Goal: Task Accomplishment & Management: Complete application form

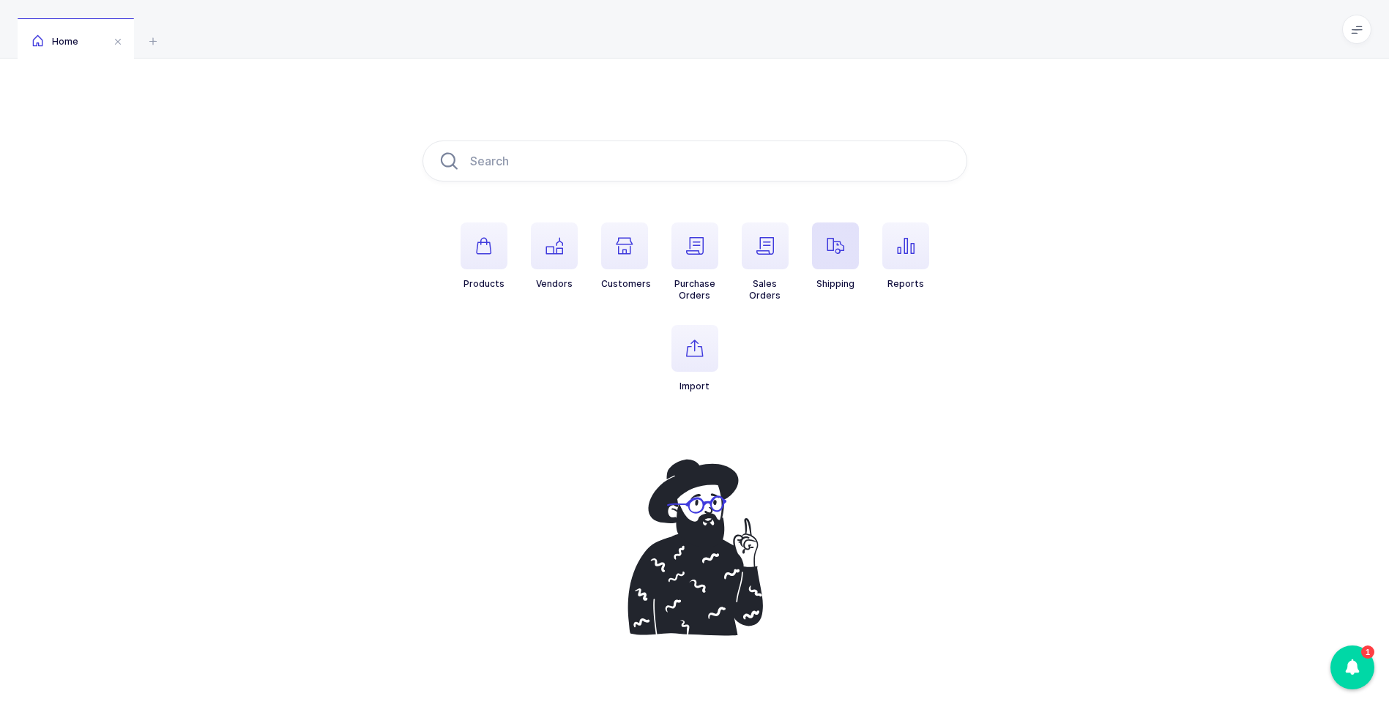
click at [829, 250] on icon "button" at bounding box center [835, 246] width 18 height 18
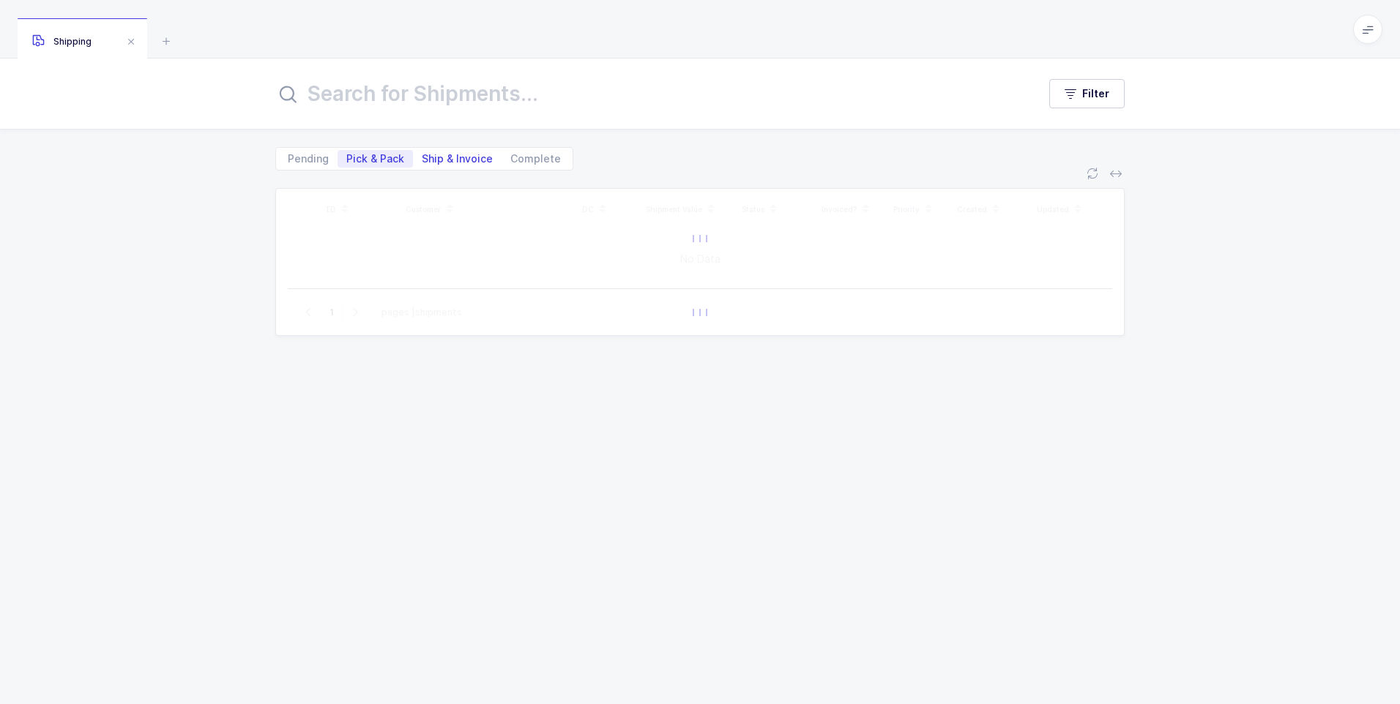
click at [442, 161] on span "Ship & Invoice" at bounding box center [457, 159] width 71 height 10
click at [422, 160] on input "Ship & Invoice" at bounding box center [418, 155] width 10 height 10
radio input "true"
radio input "false"
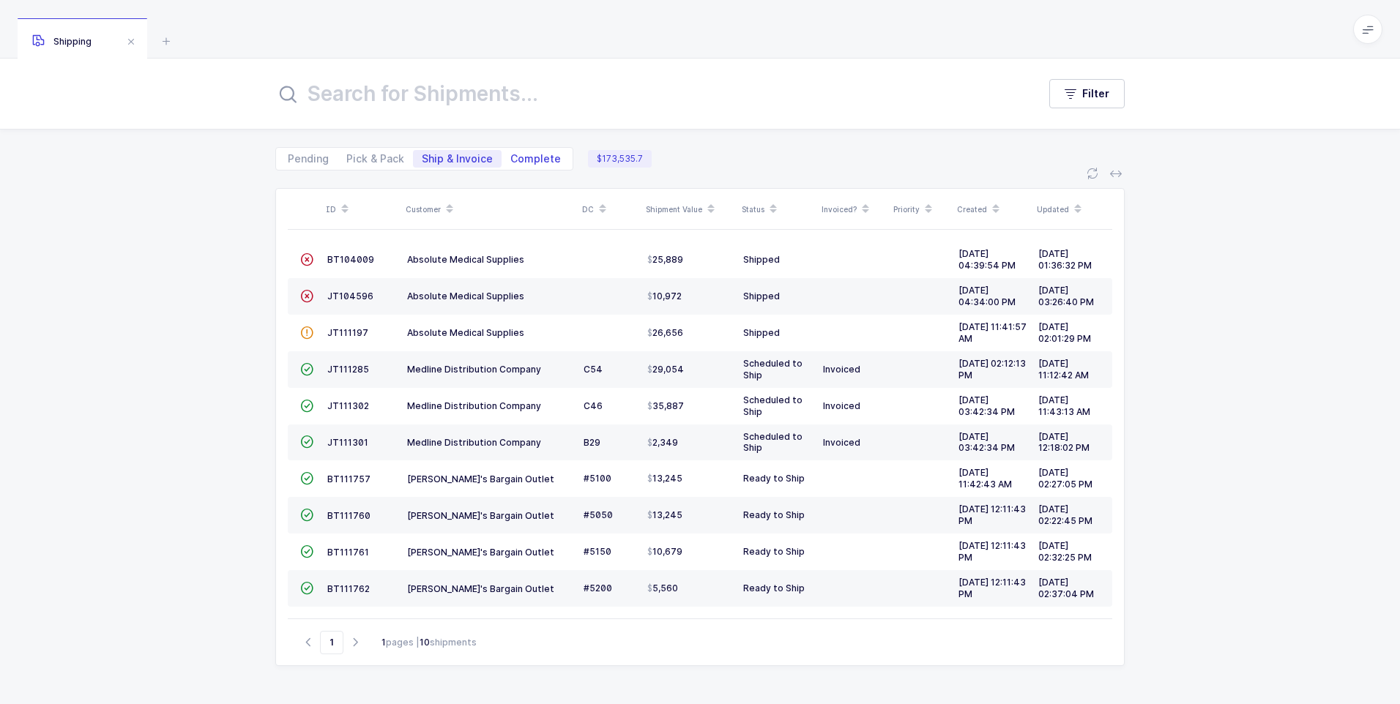
click at [530, 157] on span "Complete" at bounding box center [535, 159] width 51 height 10
click at [511, 157] on input "Complete" at bounding box center [506, 155] width 10 height 10
radio input "true"
radio input "false"
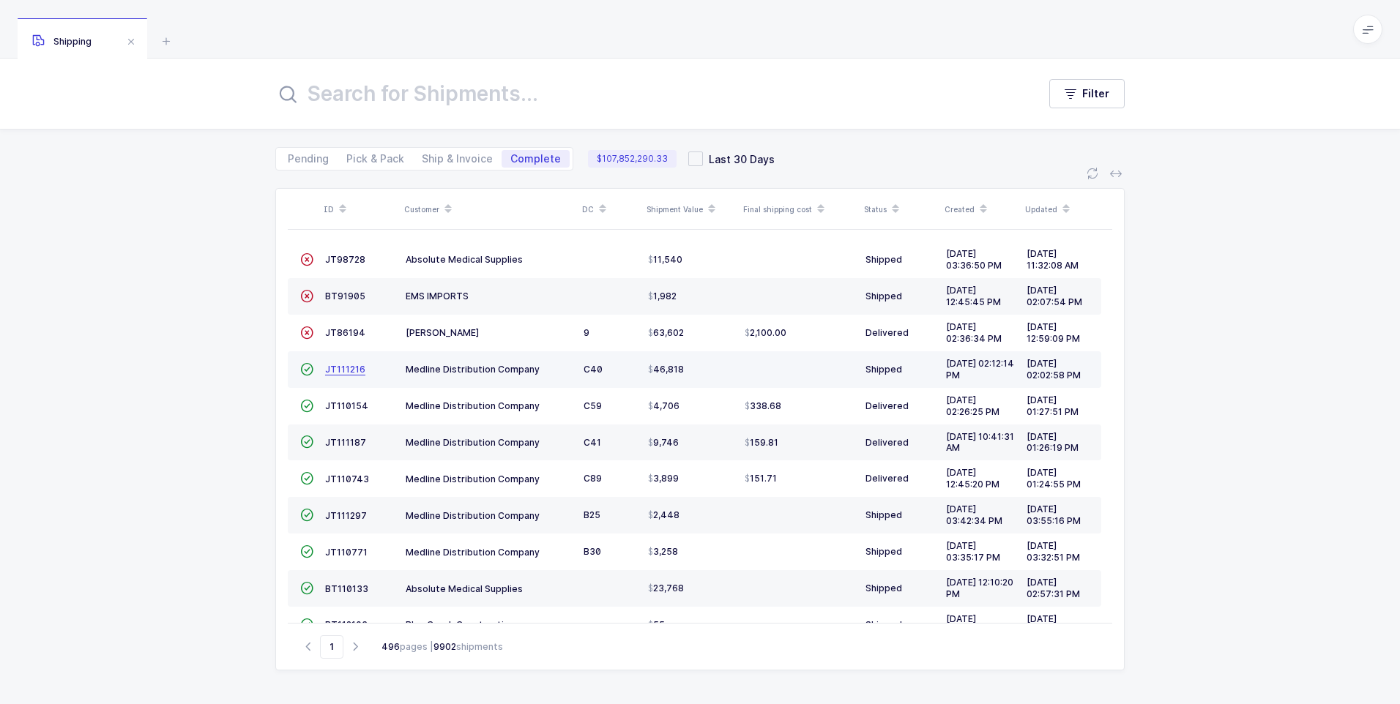
click at [347, 365] on span "JT111216" at bounding box center [345, 369] width 40 height 11
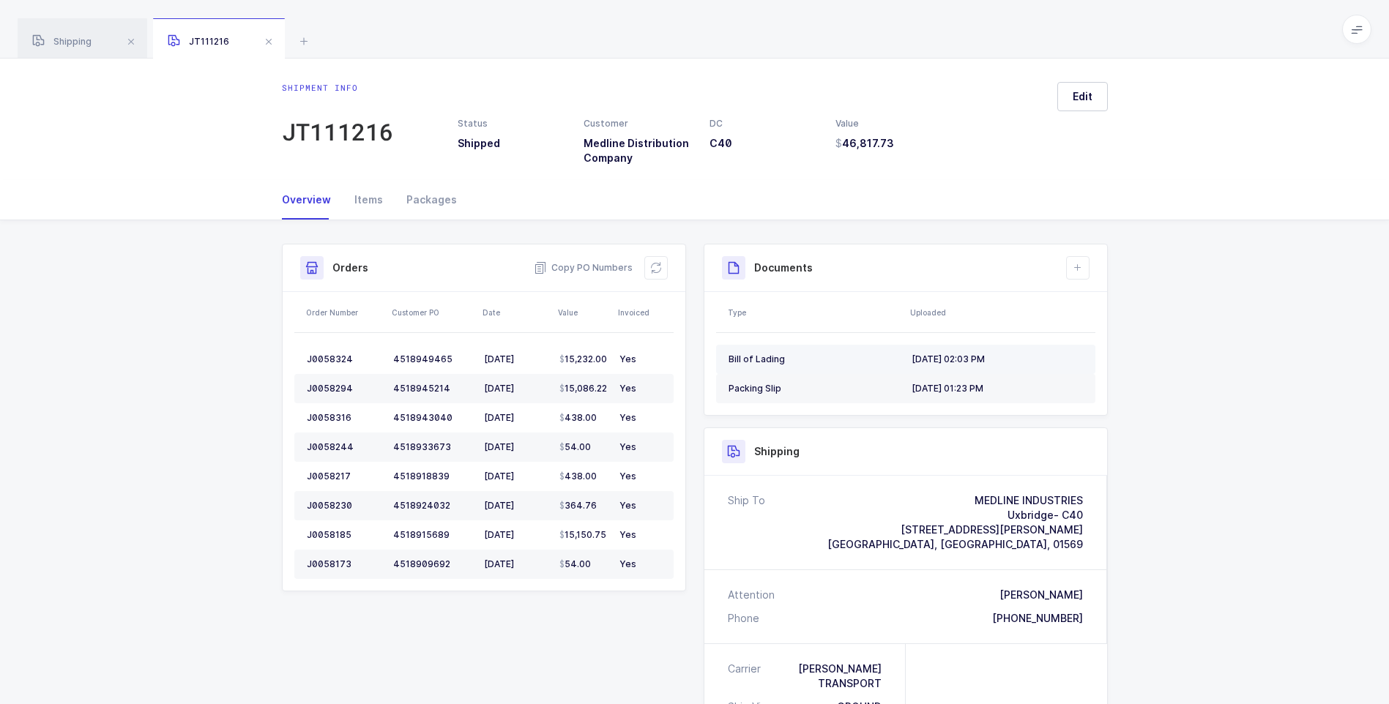
click at [771, 363] on div "Bill of Lading" at bounding box center [813, 360] width 171 height 12
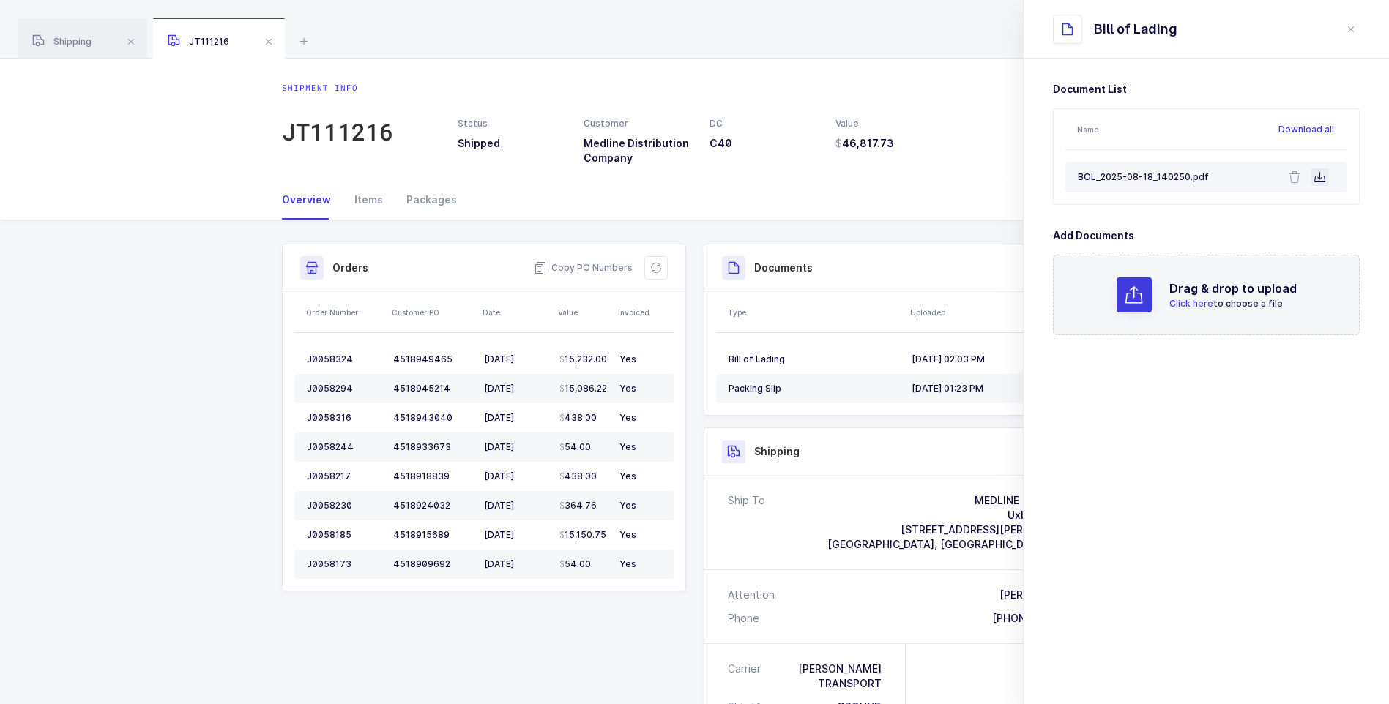
click at [1323, 172] on icon at bounding box center [1320, 177] width 12 height 12
click at [270, 45] on span at bounding box center [269, 42] width 18 height 18
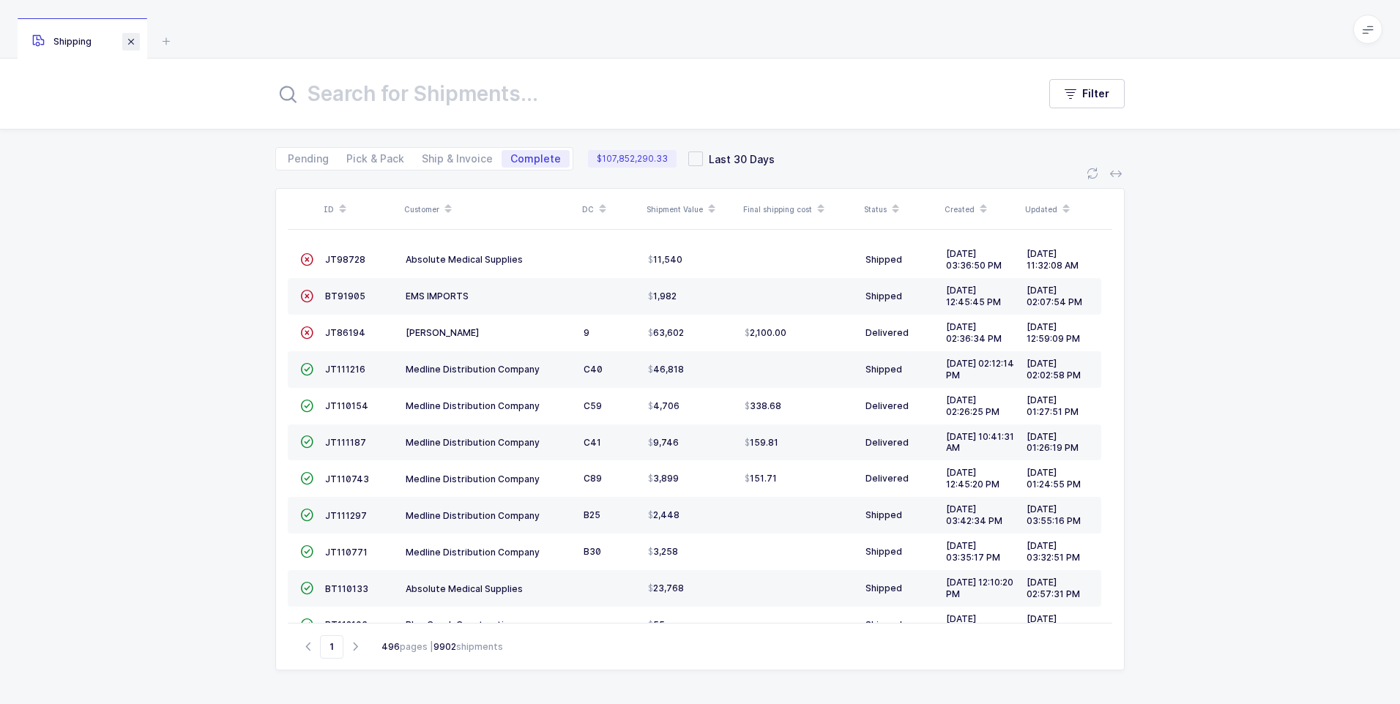
click at [140, 42] on span at bounding box center [131, 42] width 18 height 18
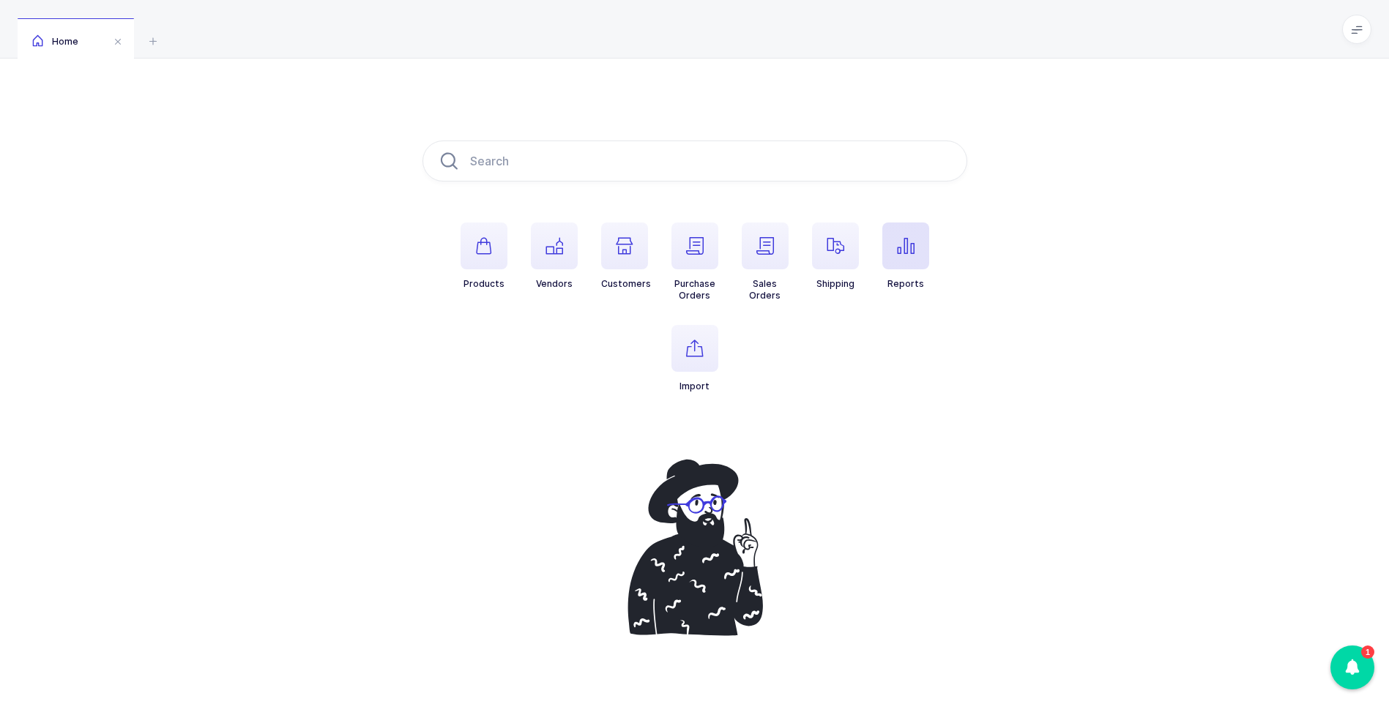
drag, startPoint x: 912, startPoint y: 256, endPoint x: 904, endPoint y: 256, distance: 8.1
click at [908, 256] on span "button" at bounding box center [905, 246] width 47 height 47
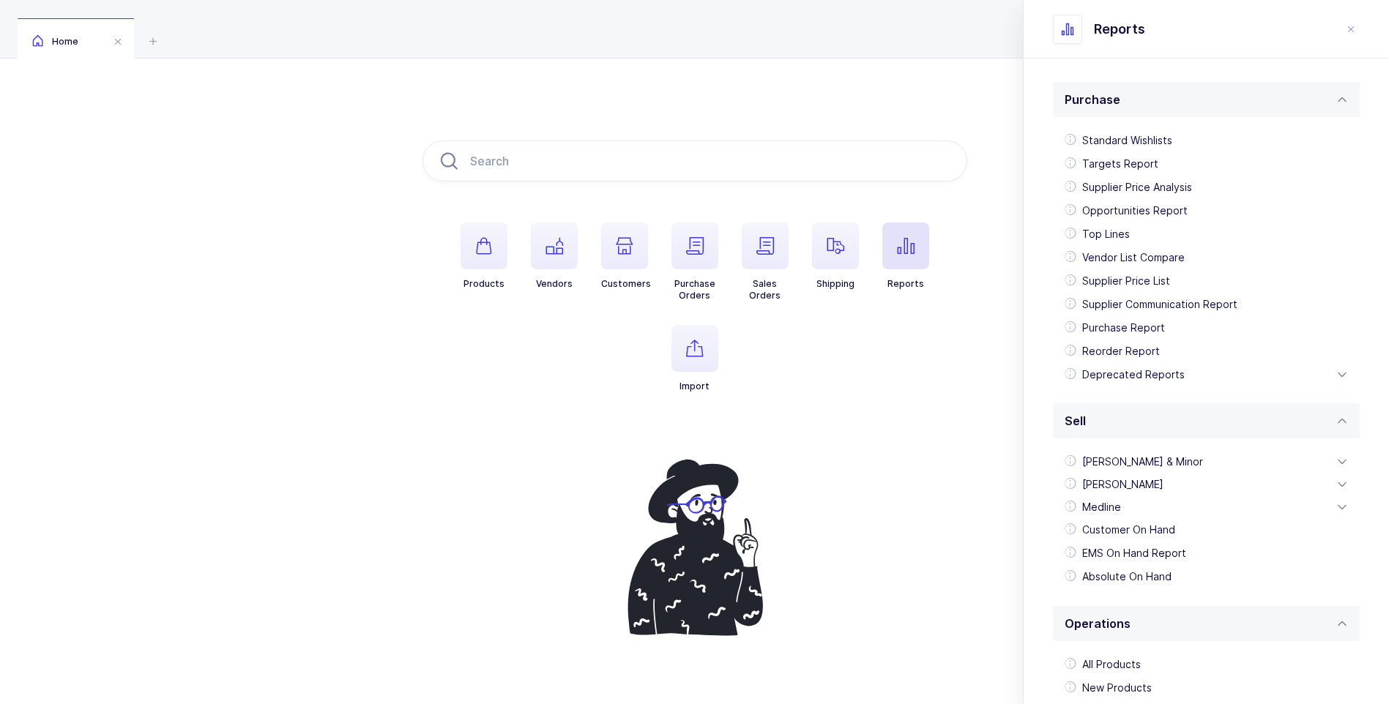
click at [897, 240] on icon "button" at bounding box center [906, 246] width 18 height 18
click at [1088, 534] on div "Customer On Hand" at bounding box center [1205, 529] width 295 height 23
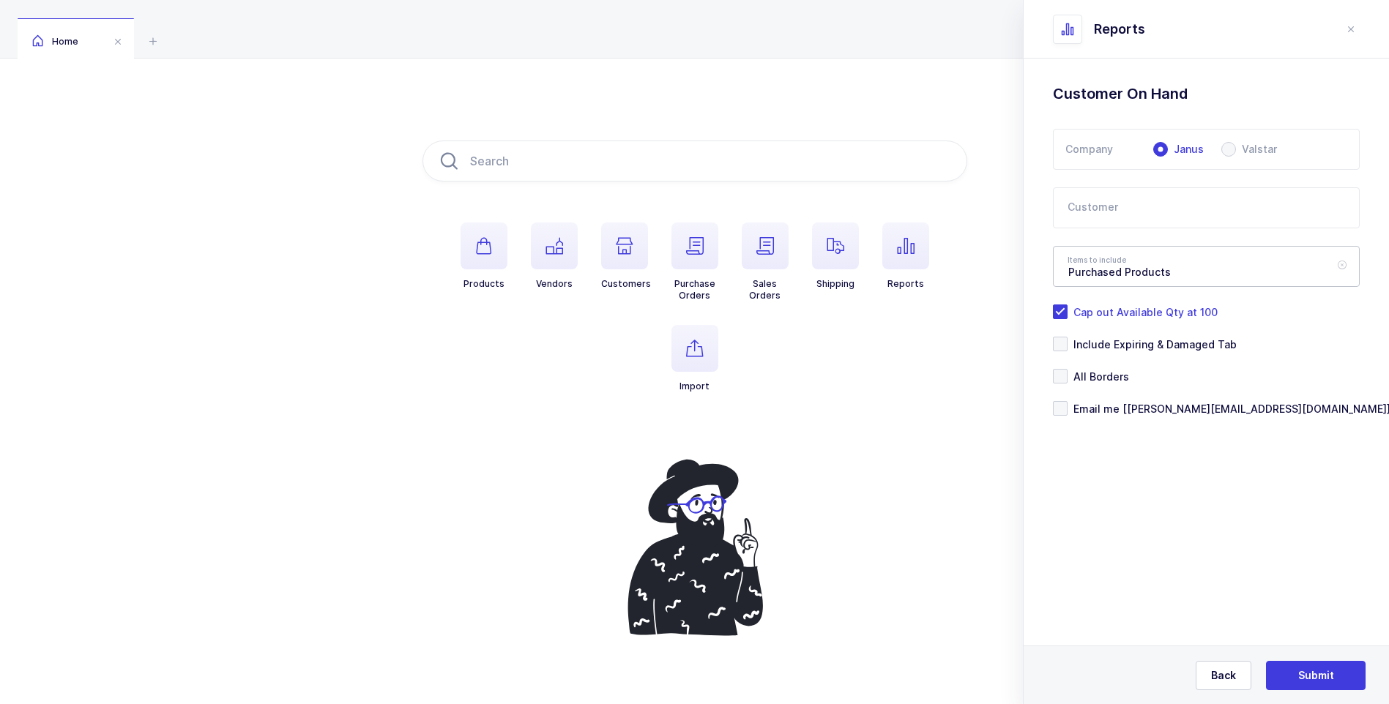
click at [1343, 267] on icon at bounding box center [1341, 266] width 18 height 41
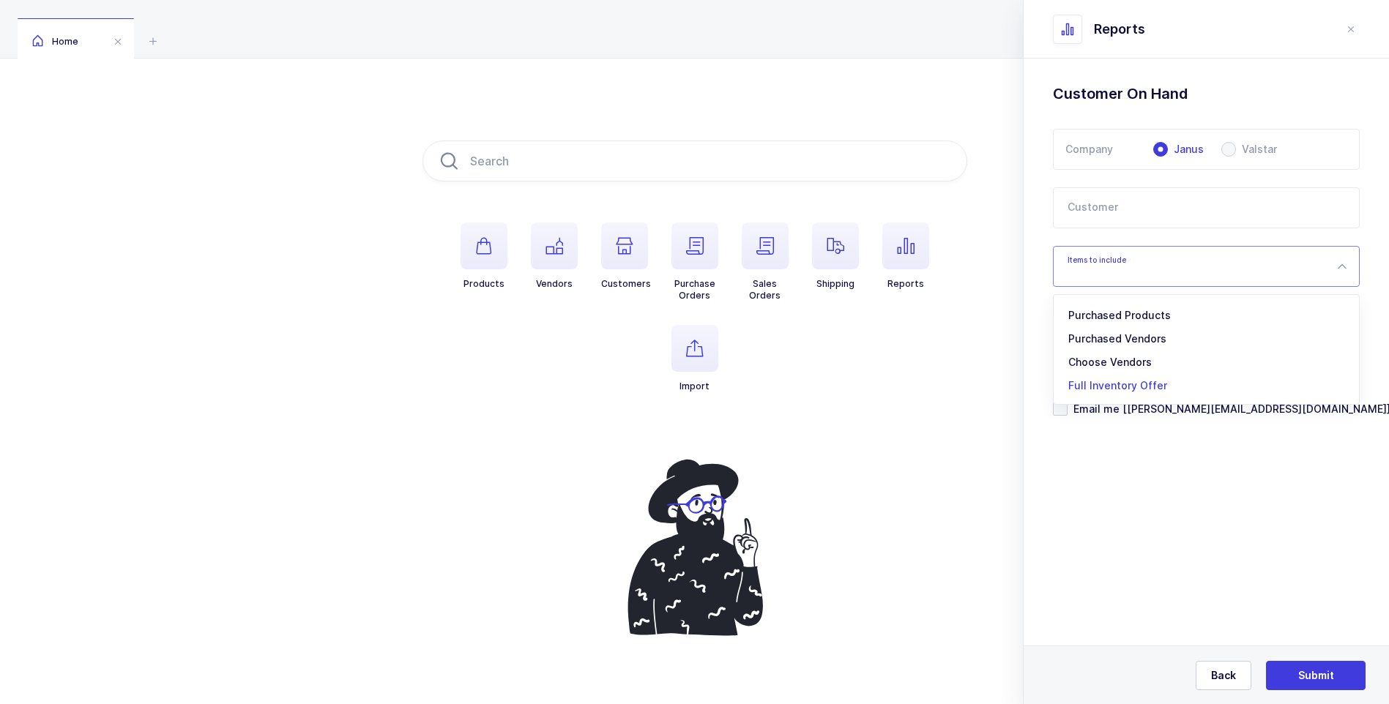
click at [1130, 388] on span "Full Inventory Offer" at bounding box center [1117, 385] width 99 height 12
type input "Full Inventory Offer"
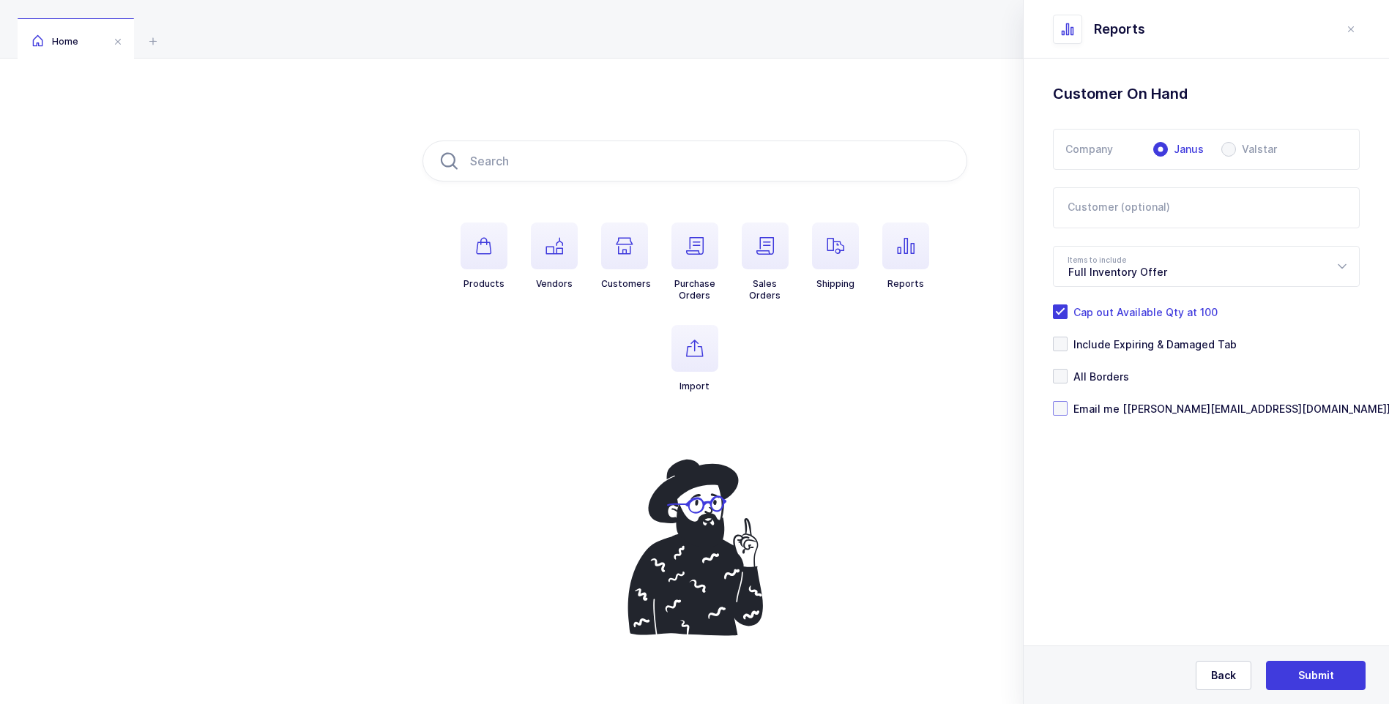
click at [1059, 408] on span at bounding box center [1060, 408] width 15 height 15
click at [1067, 401] on input "Email me [[PERSON_NAME][EMAIL_ADDRESS][DOMAIN_NAME]]" at bounding box center [1067, 401] width 0 height 0
click at [1315, 675] on span "Submit" at bounding box center [1316, 675] width 36 height 15
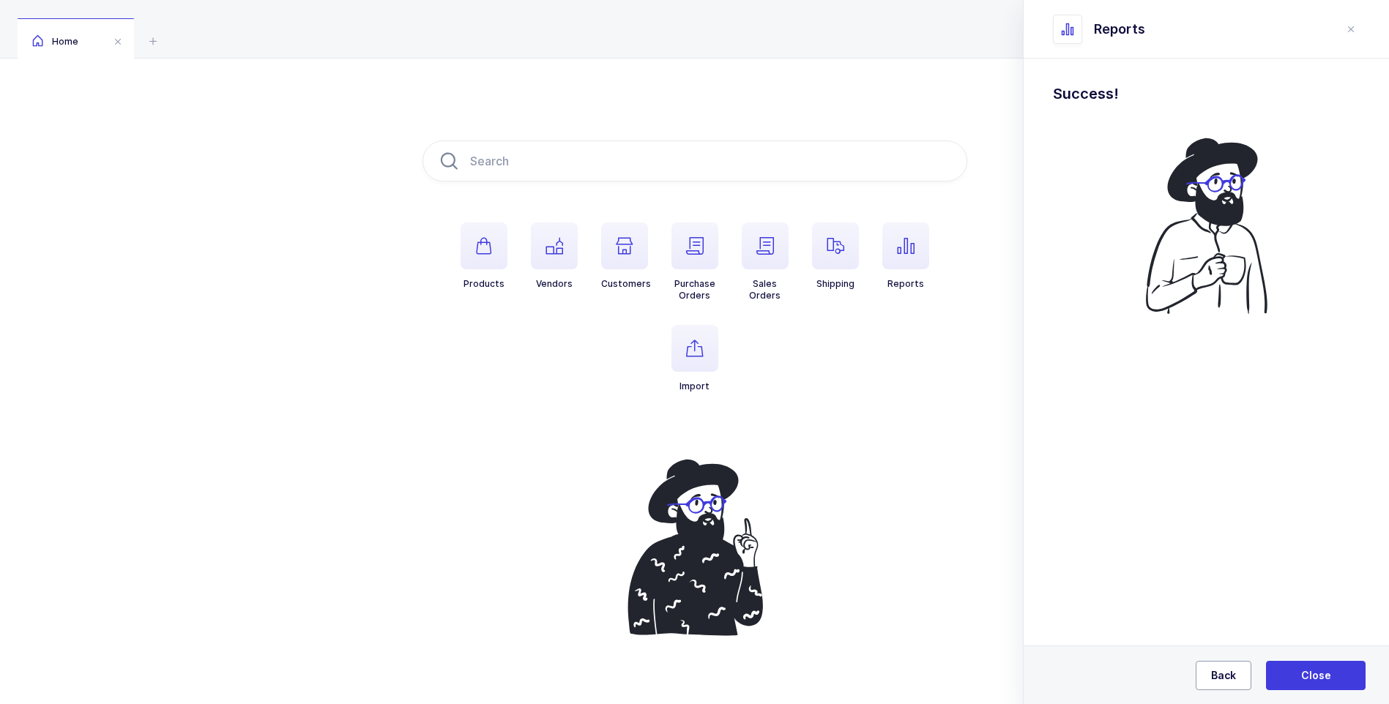
click at [1228, 673] on span "Back" at bounding box center [1223, 675] width 25 height 15
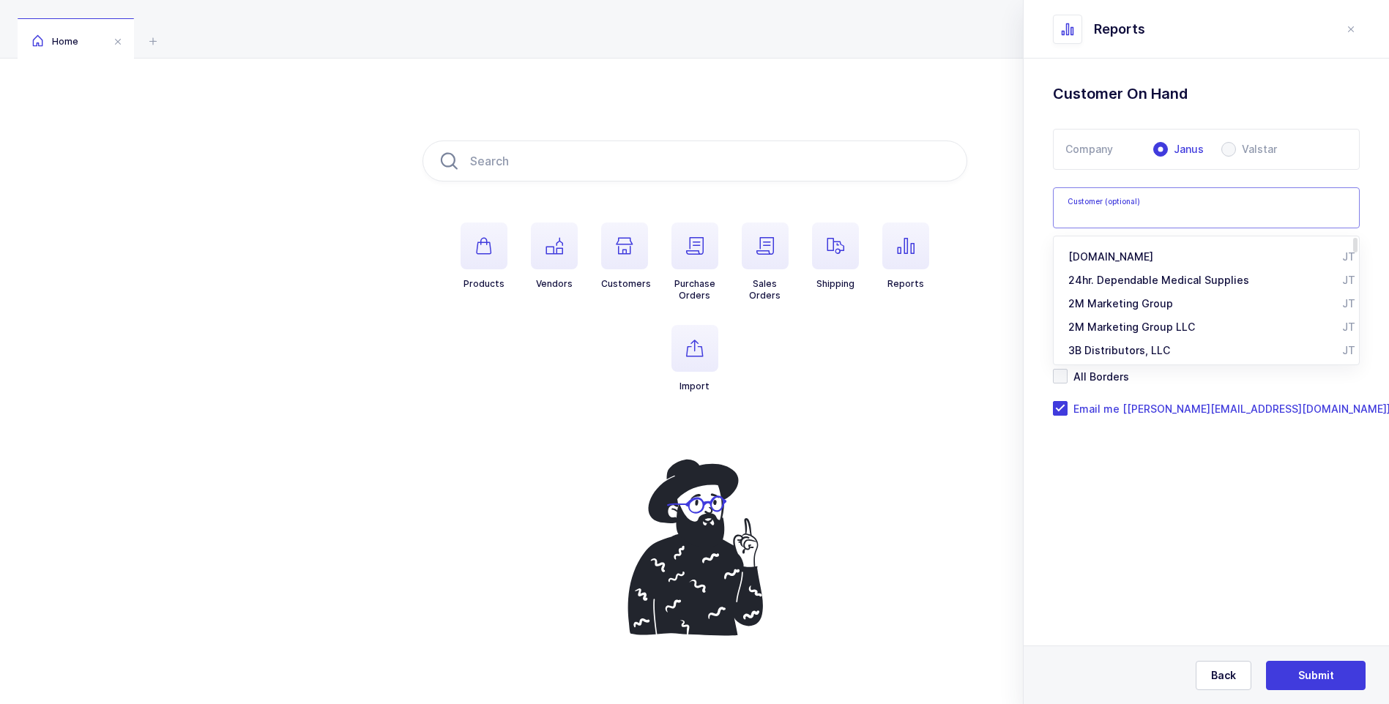
click at [1126, 202] on input "text" at bounding box center [1206, 207] width 307 height 41
click at [1120, 278] on span "CIA / Central [PERSON_NAME] Alliance" at bounding box center [1164, 280] width 193 height 12
type input "CIA / Central [PERSON_NAME] Alliance"
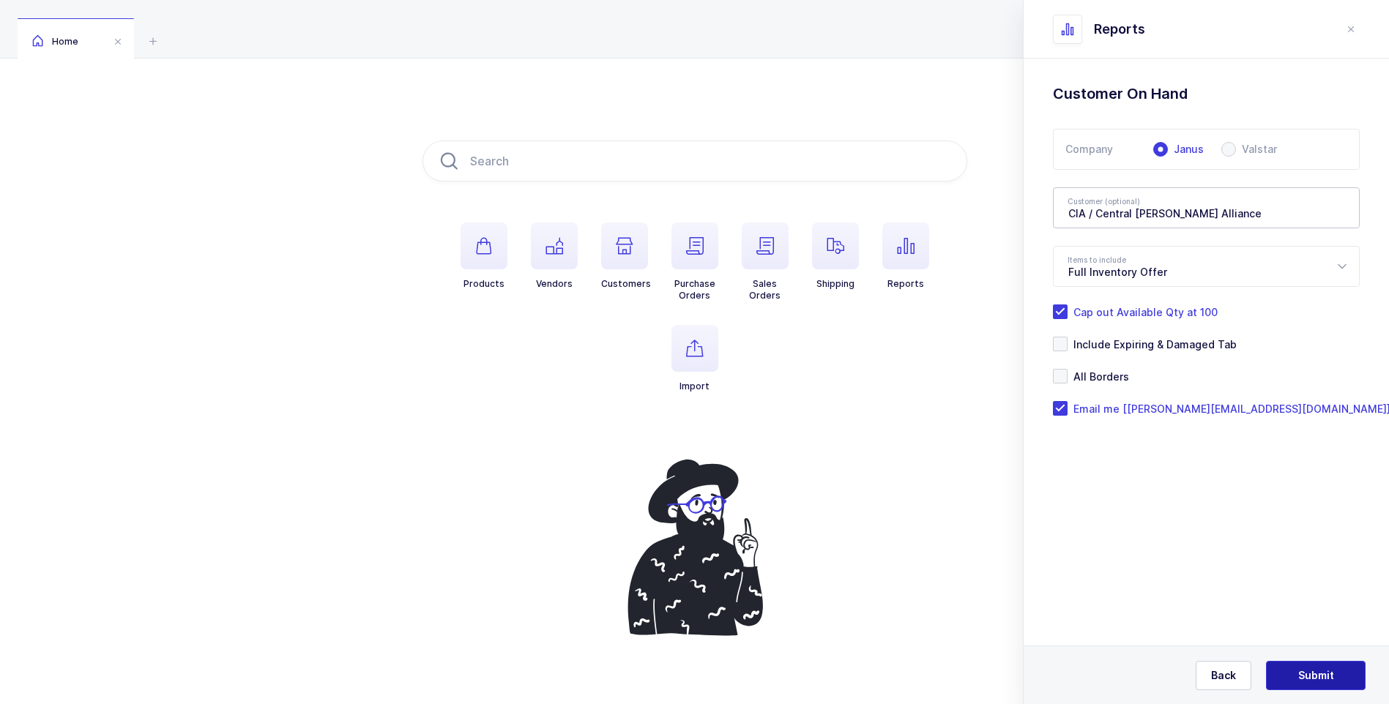
click at [1305, 681] on span "Submit" at bounding box center [1316, 675] width 36 height 15
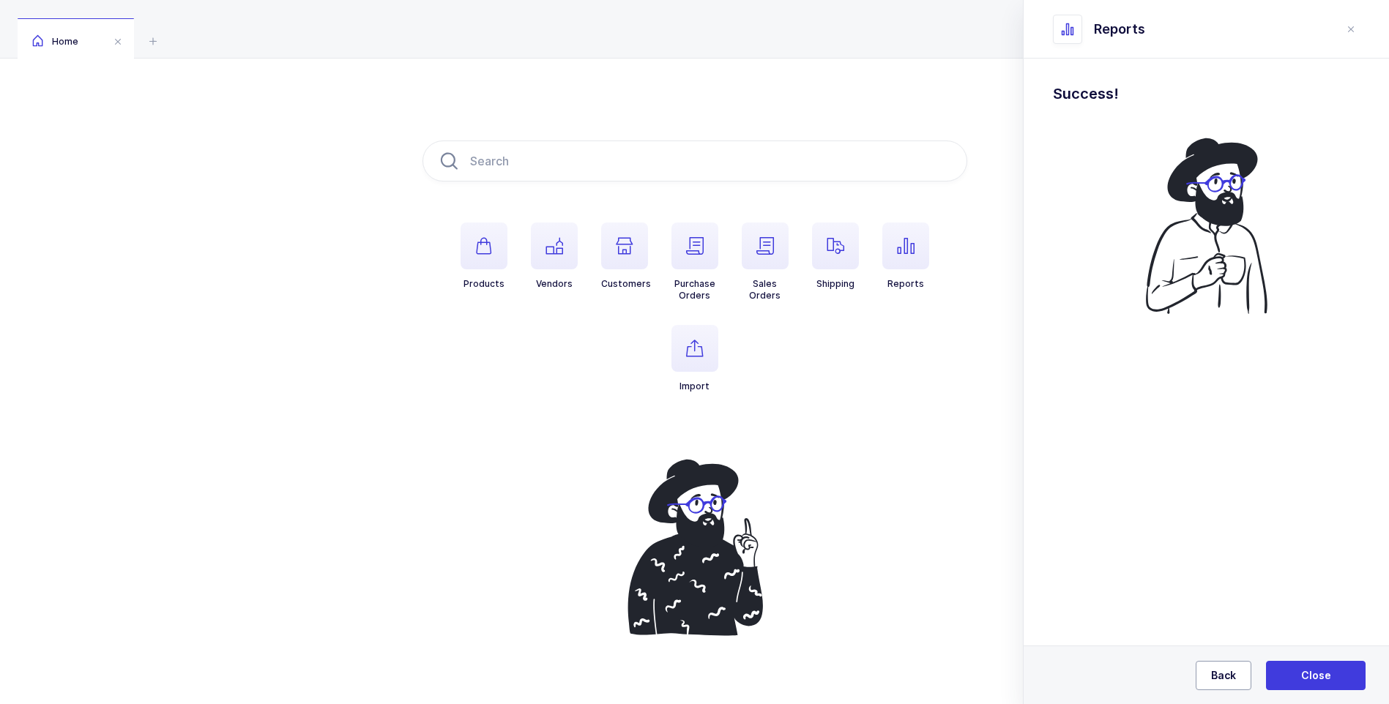
click at [1224, 676] on span "Back" at bounding box center [1223, 675] width 25 height 15
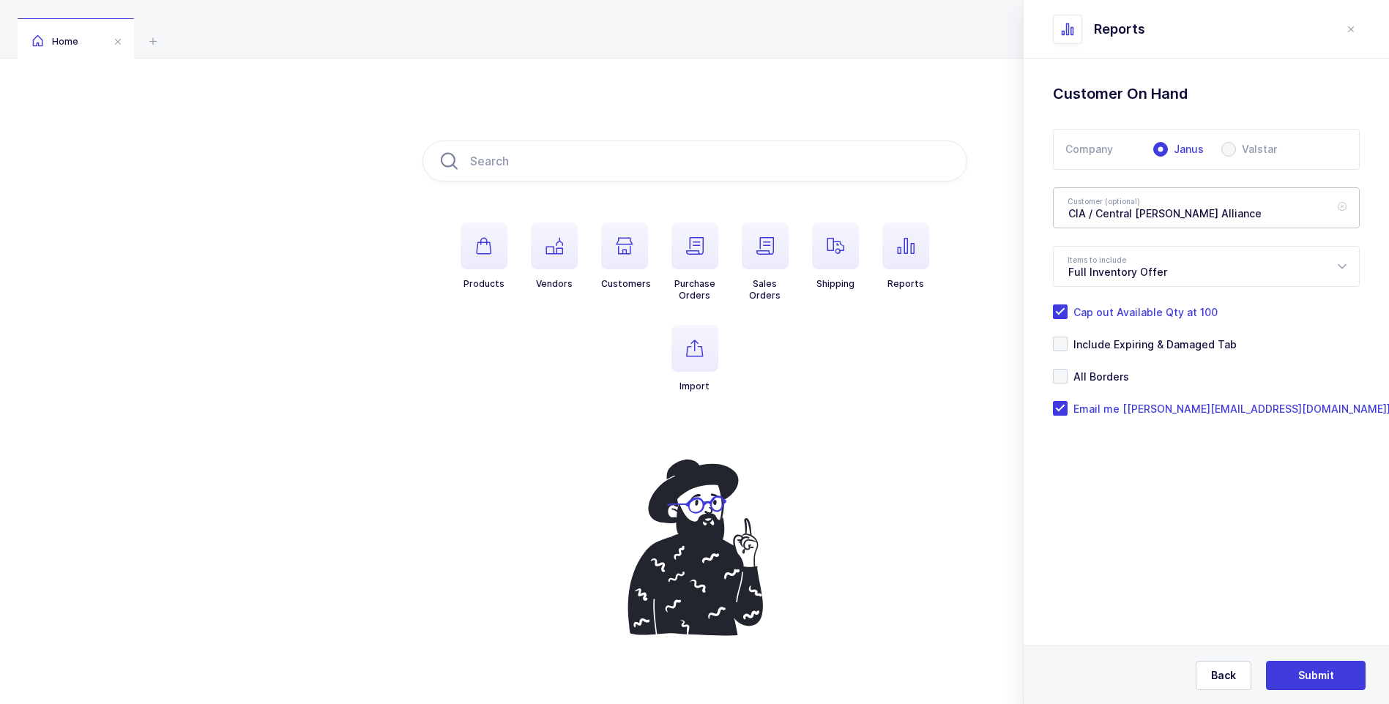
click at [1337, 207] on icon at bounding box center [1341, 207] width 18 height 41
click at [1266, 203] on input "text" at bounding box center [1206, 207] width 307 height 41
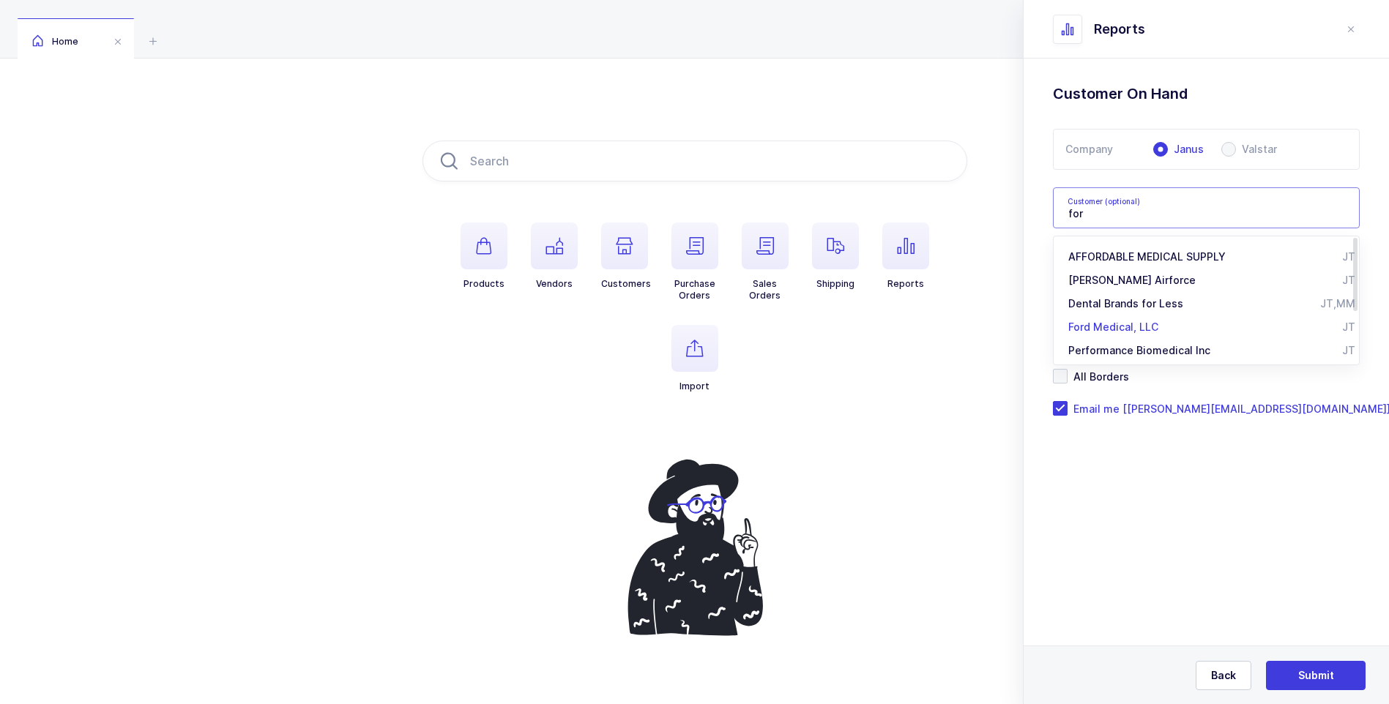
click at [1113, 324] on span "Ford Medical, LLC" at bounding box center [1113, 327] width 90 height 12
type input "Ford Medical, LLC"
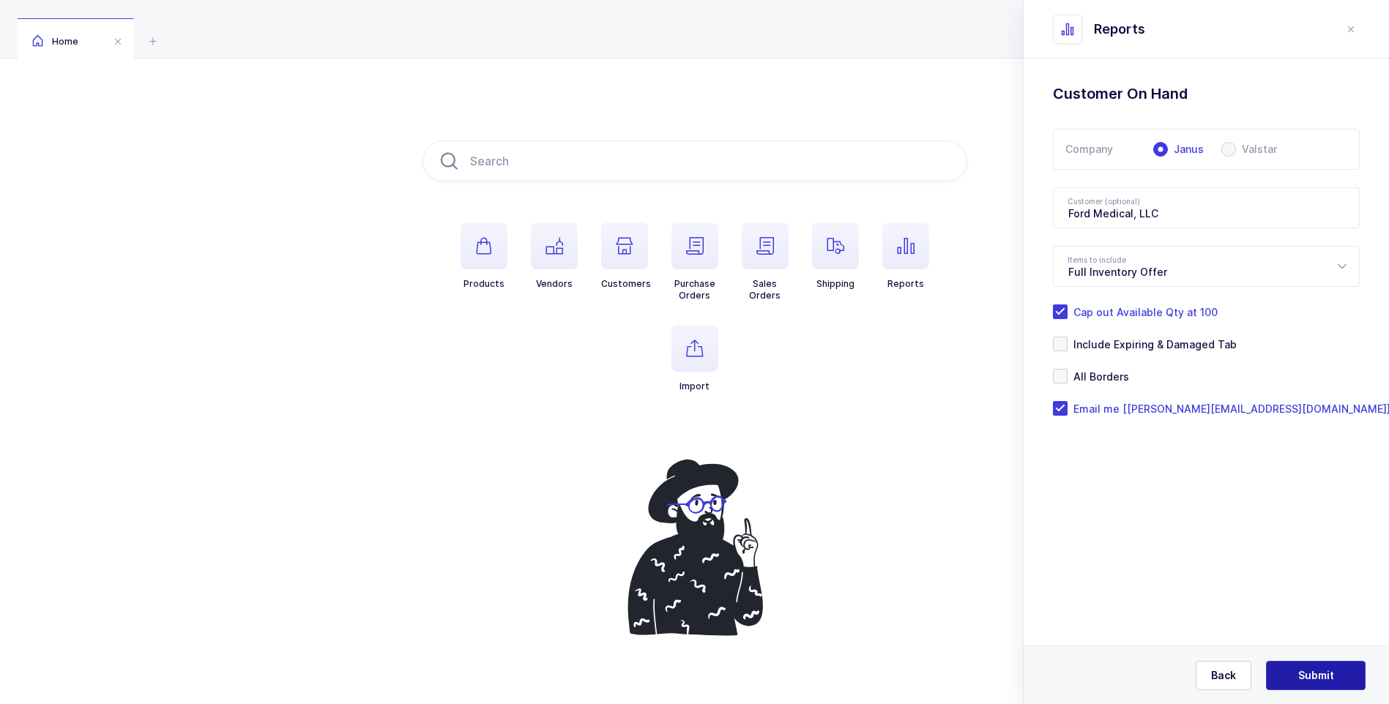
click at [1301, 672] on span "Submit" at bounding box center [1316, 675] width 36 height 15
